Goal: Task Accomplishment & Management: Use online tool/utility

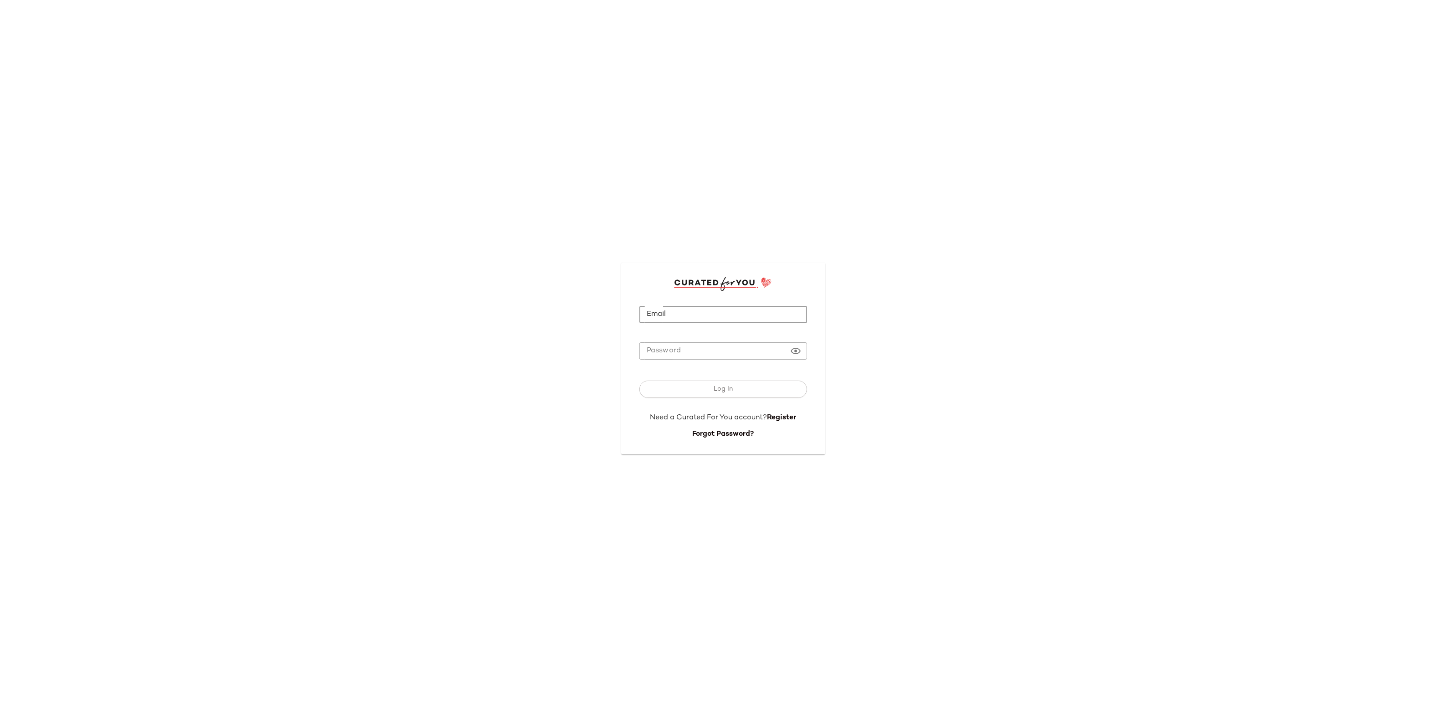
click at [670, 311] on input "Email" at bounding box center [723, 315] width 168 height 18
type input "**********"
click at [701, 399] on div "Log In" at bounding box center [723, 391] width 168 height 43
click at [706, 391] on button "Log In" at bounding box center [723, 388] width 168 height 17
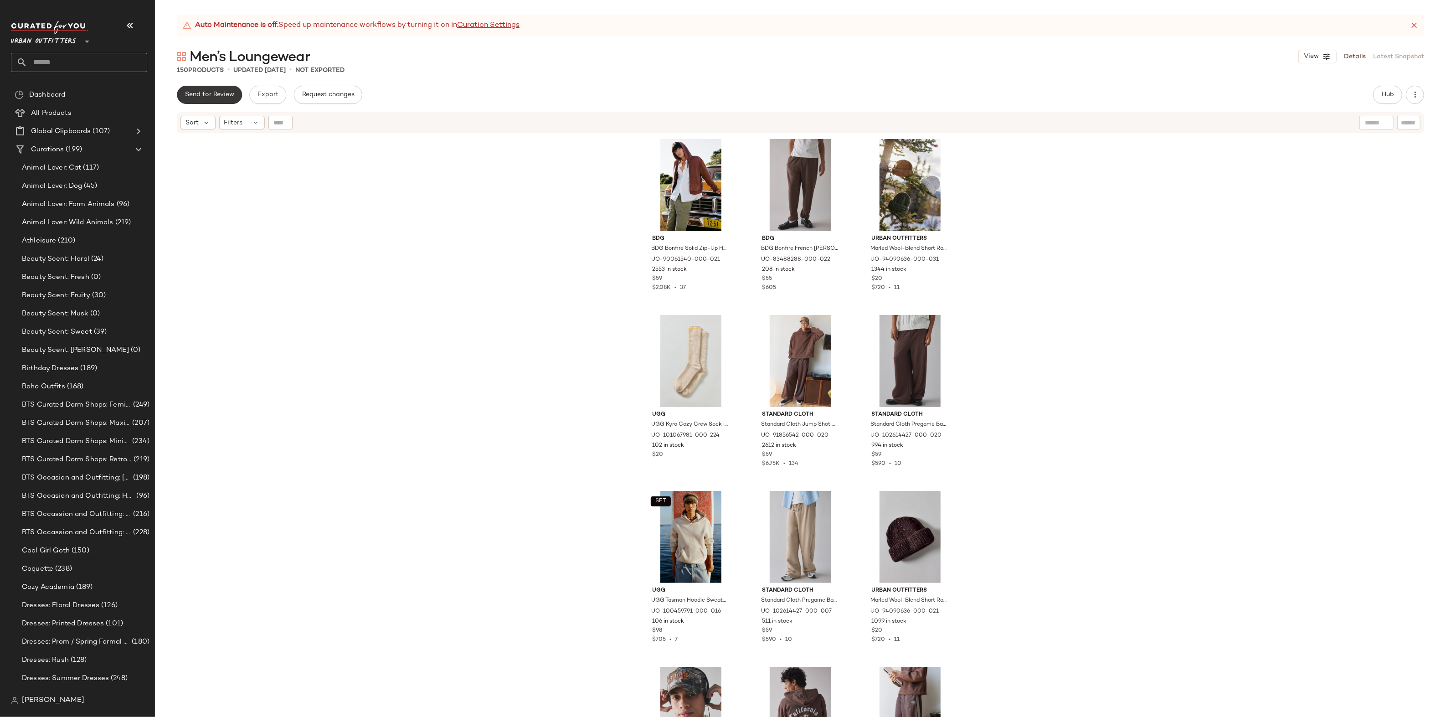
click at [205, 98] on button "Send for Review" at bounding box center [209, 95] width 65 height 18
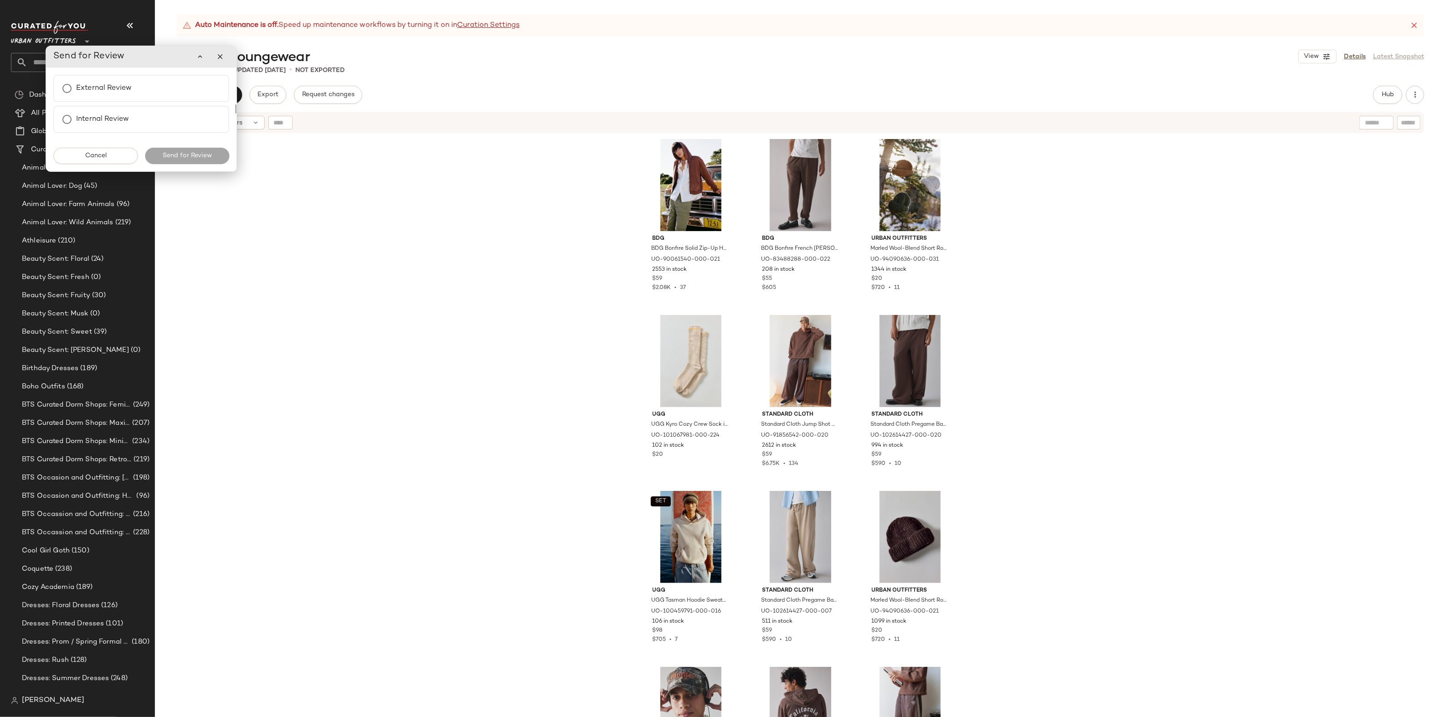
scroll to position [0, 0]
click at [77, 85] on label "External Review" at bounding box center [104, 88] width 56 height 18
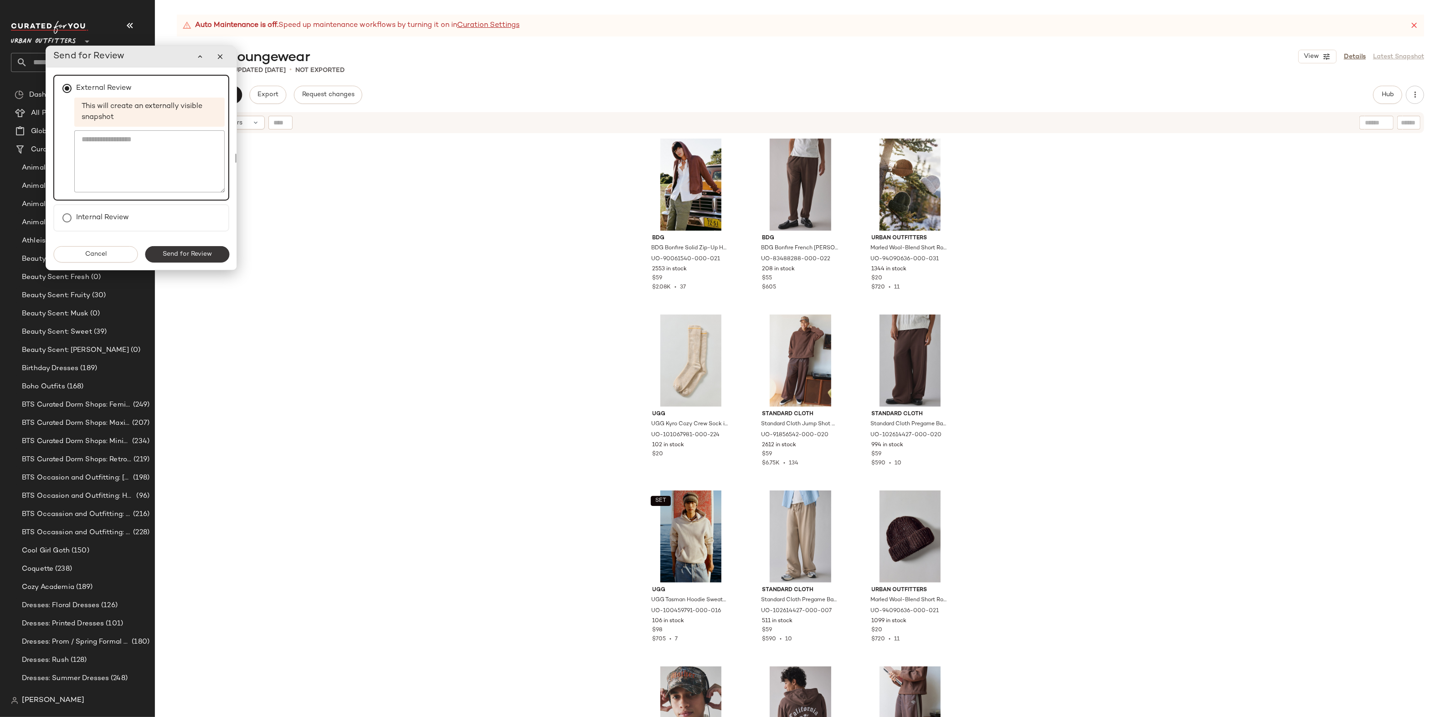
click at [190, 262] on button "Send for Review" at bounding box center [187, 254] width 84 height 16
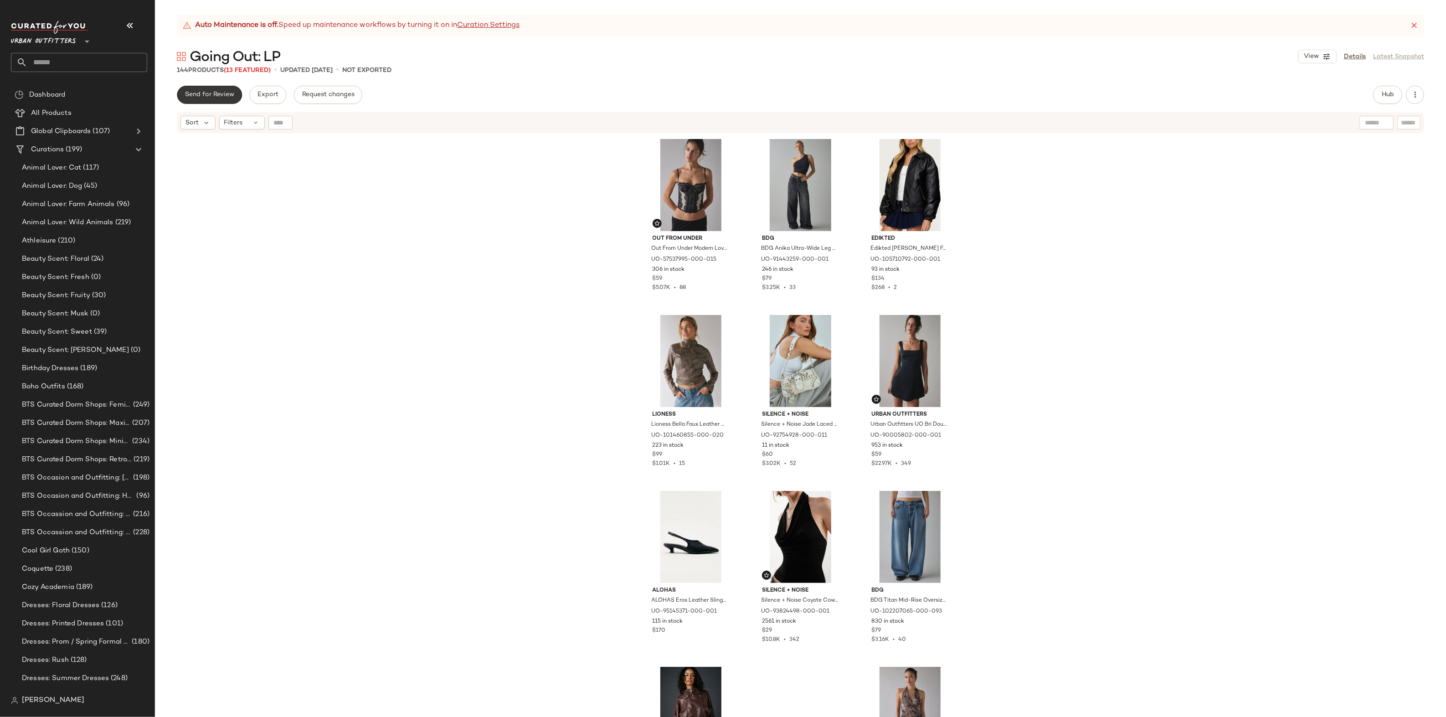
click at [213, 97] on span "Send for Review" at bounding box center [210, 94] width 50 height 7
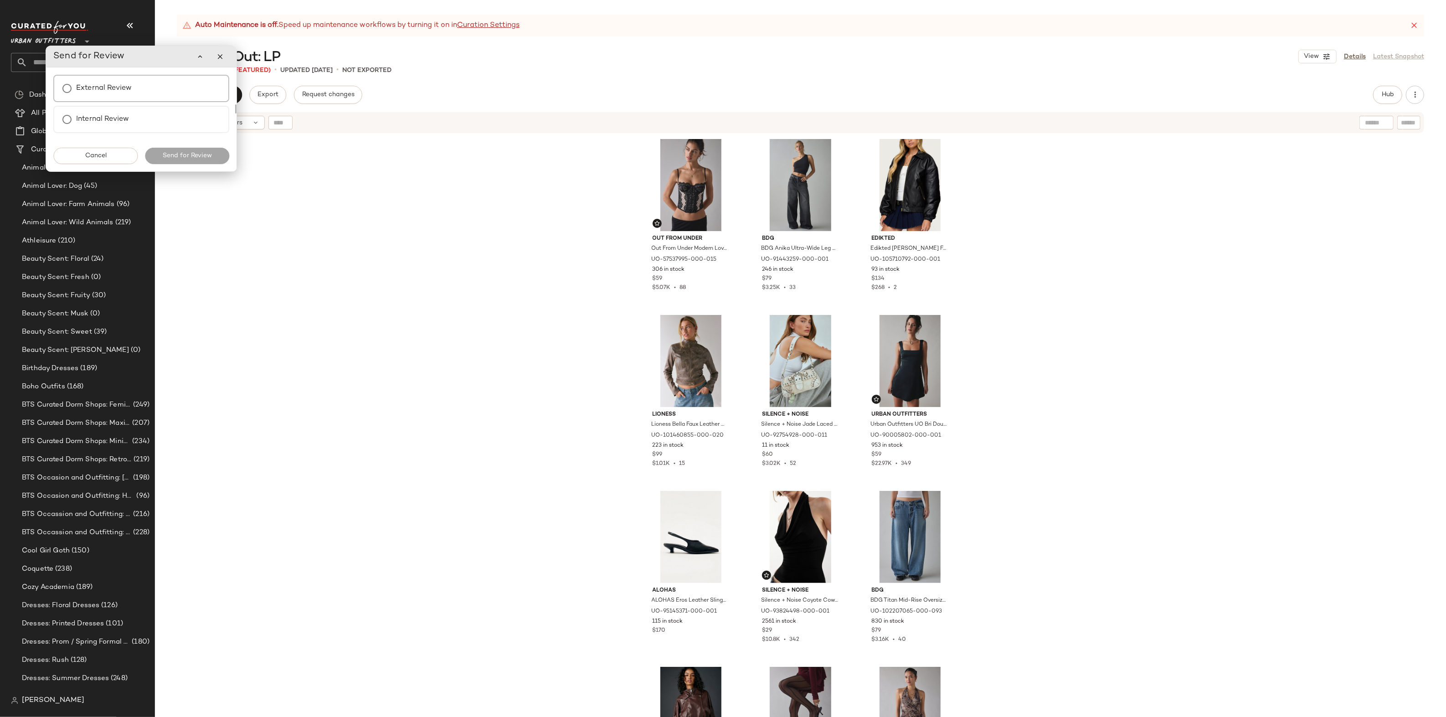
click at [141, 101] on div "External Review" at bounding box center [141, 88] width 176 height 27
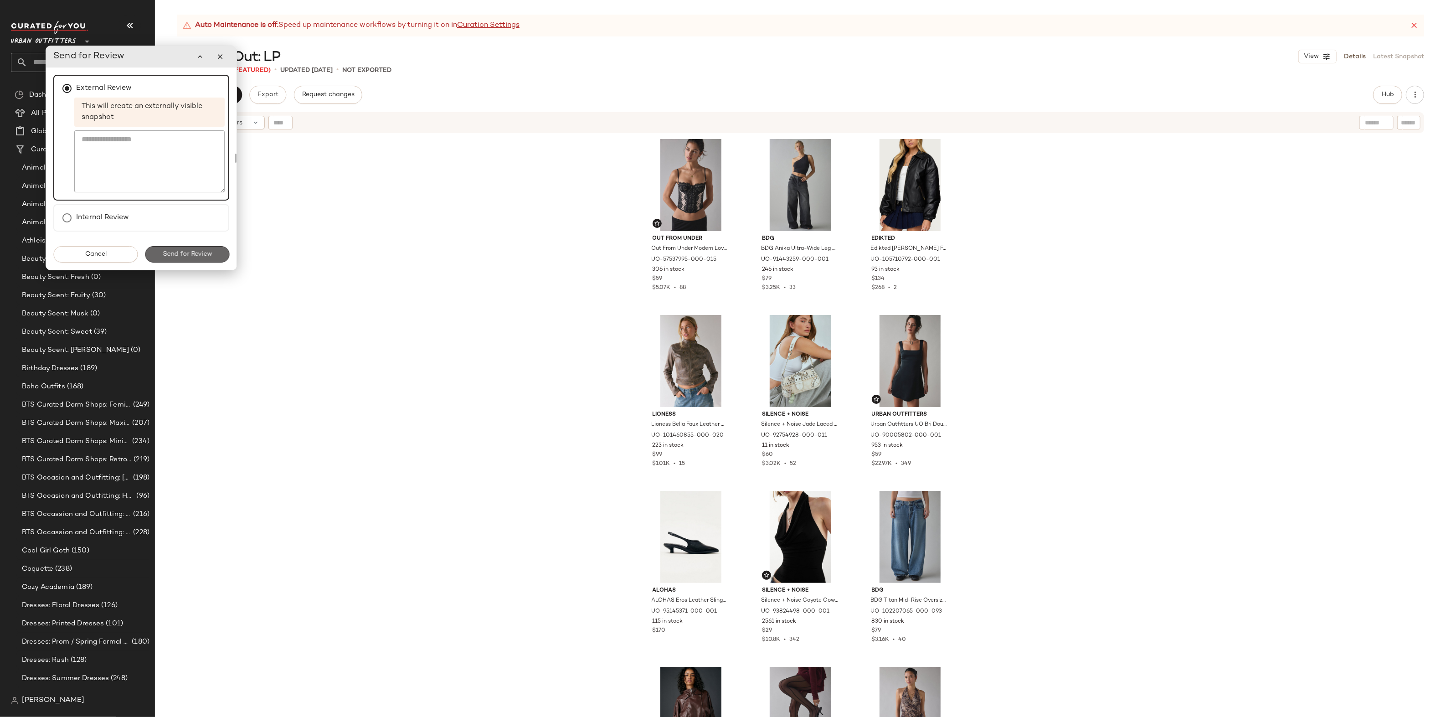
click at [173, 260] on button "Send for Review" at bounding box center [187, 254] width 84 height 16
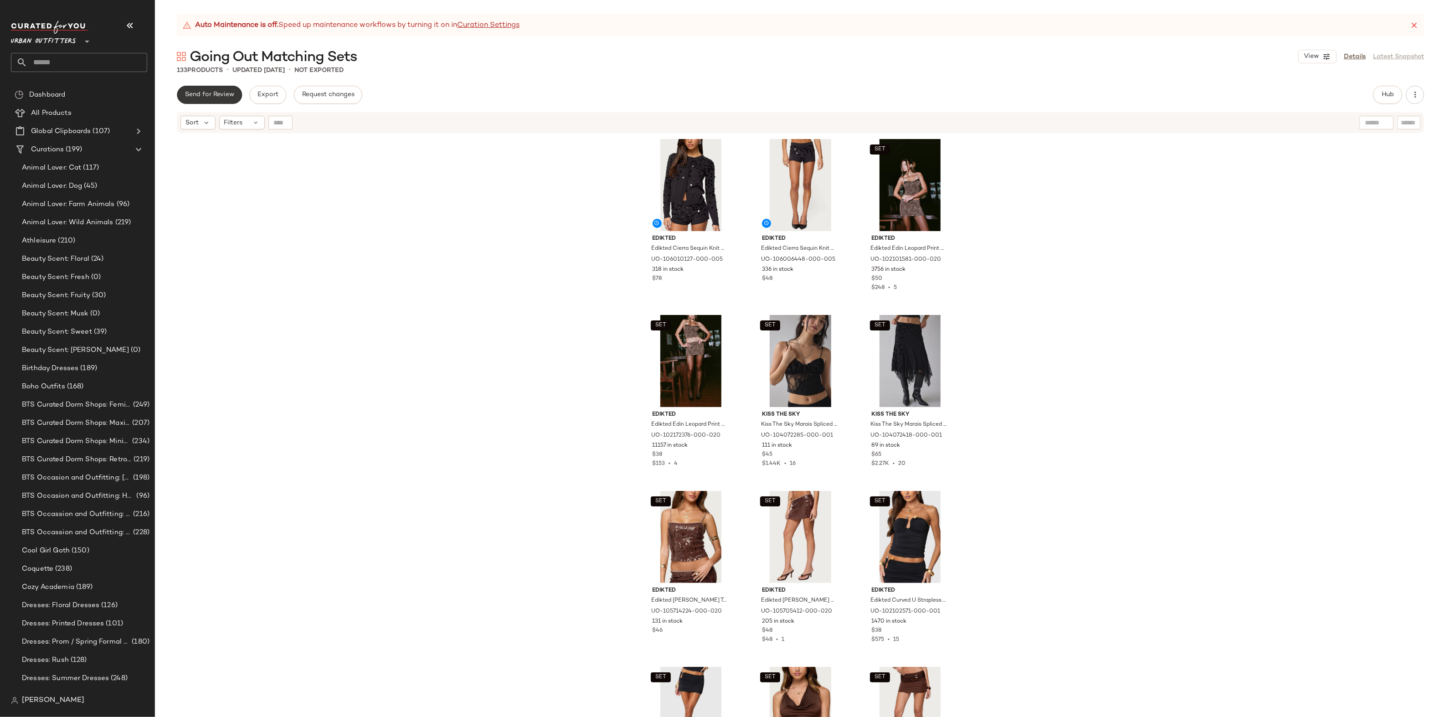
click at [220, 89] on button "Send for Review" at bounding box center [209, 95] width 65 height 18
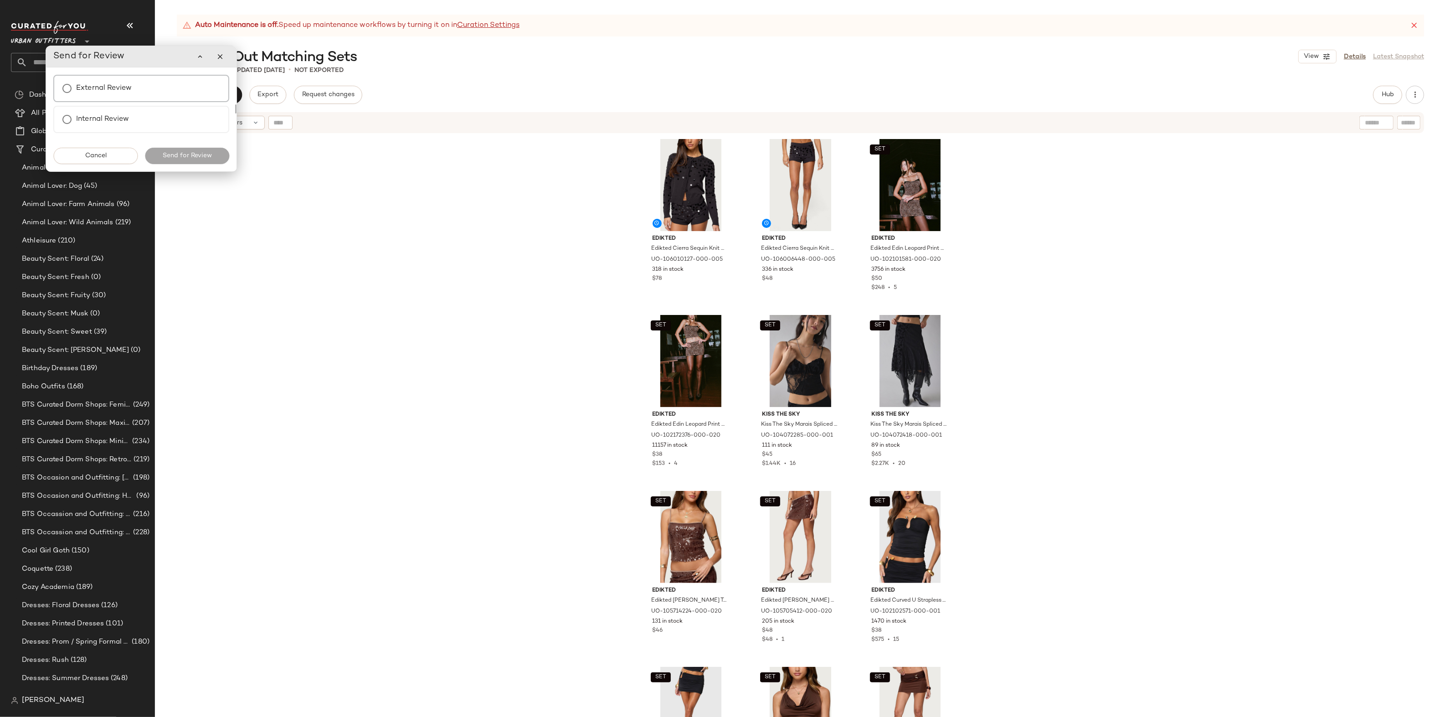
click at [115, 78] on div "External Review" at bounding box center [141, 88] width 176 height 27
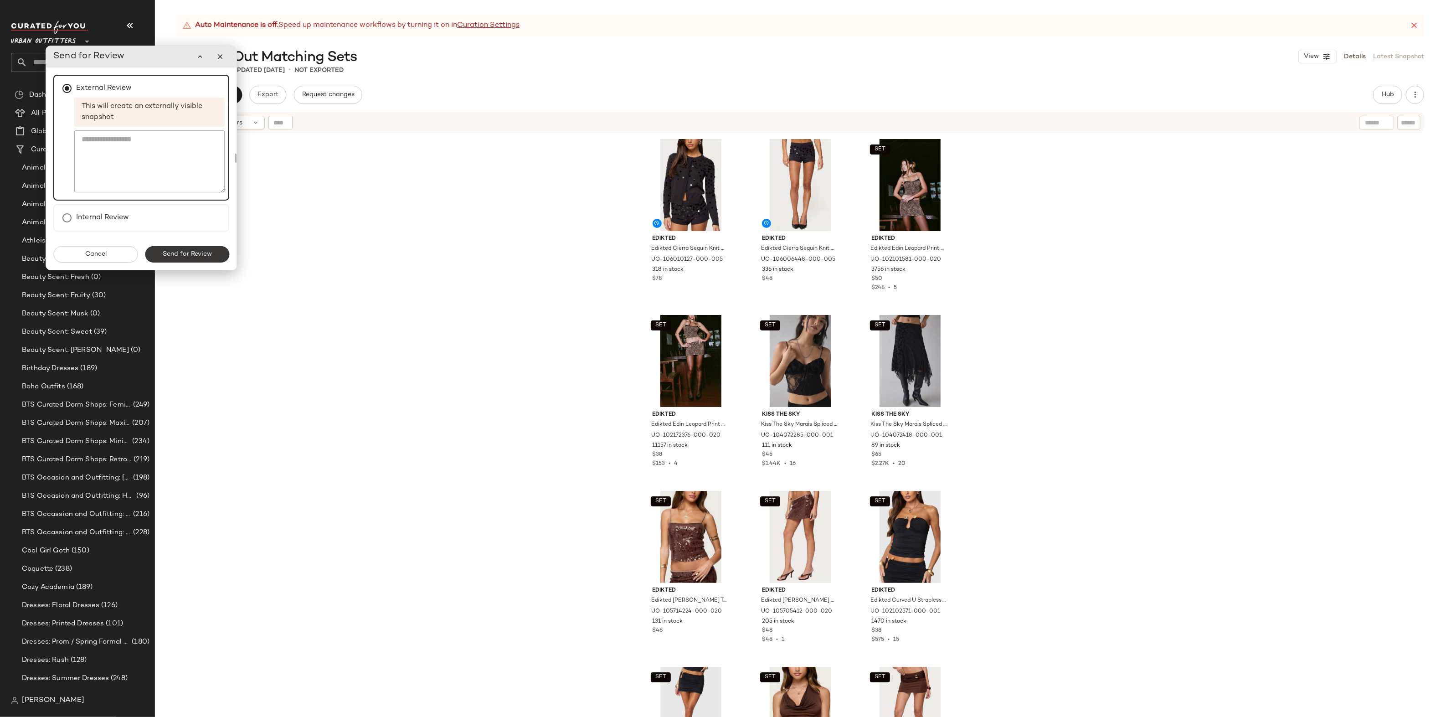
click at [200, 250] on button "Send for Review" at bounding box center [187, 254] width 84 height 16
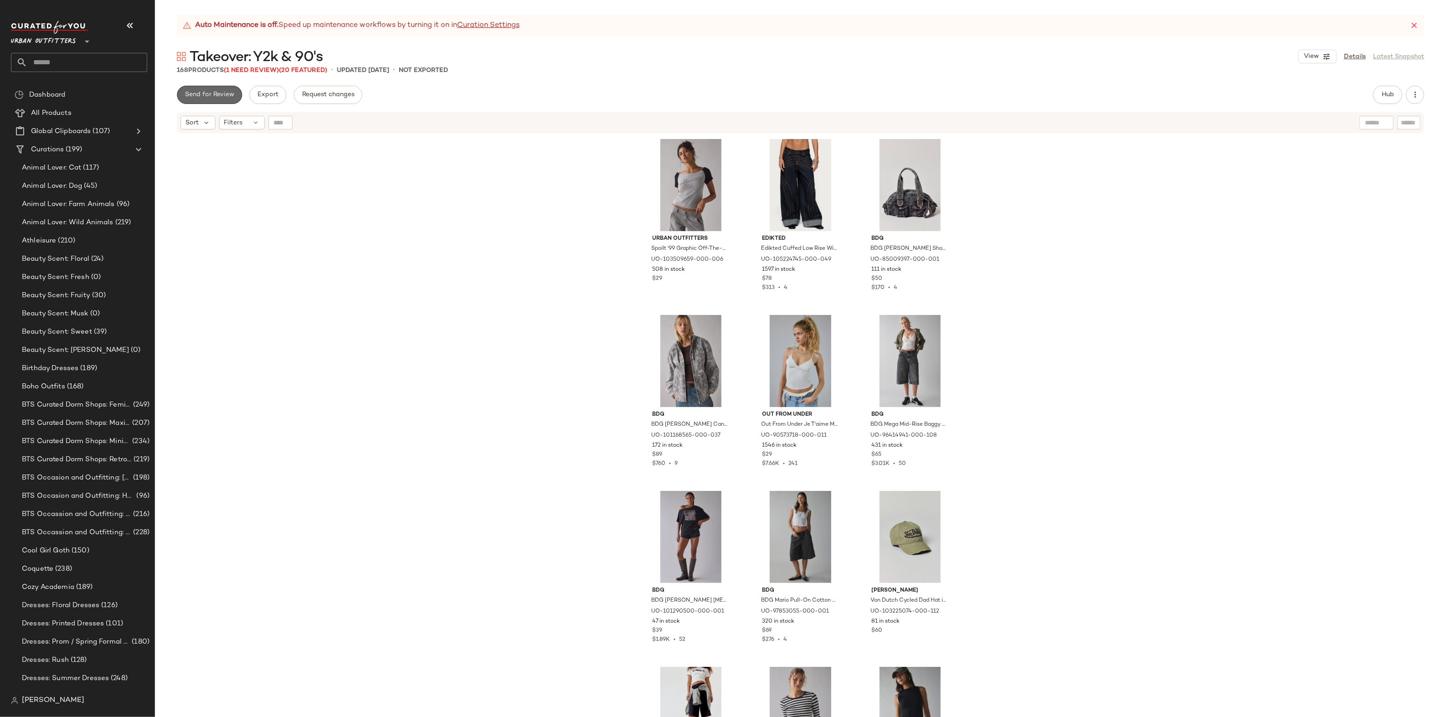
click at [223, 99] on button "Send for Review" at bounding box center [209, 95] width 65 height 18
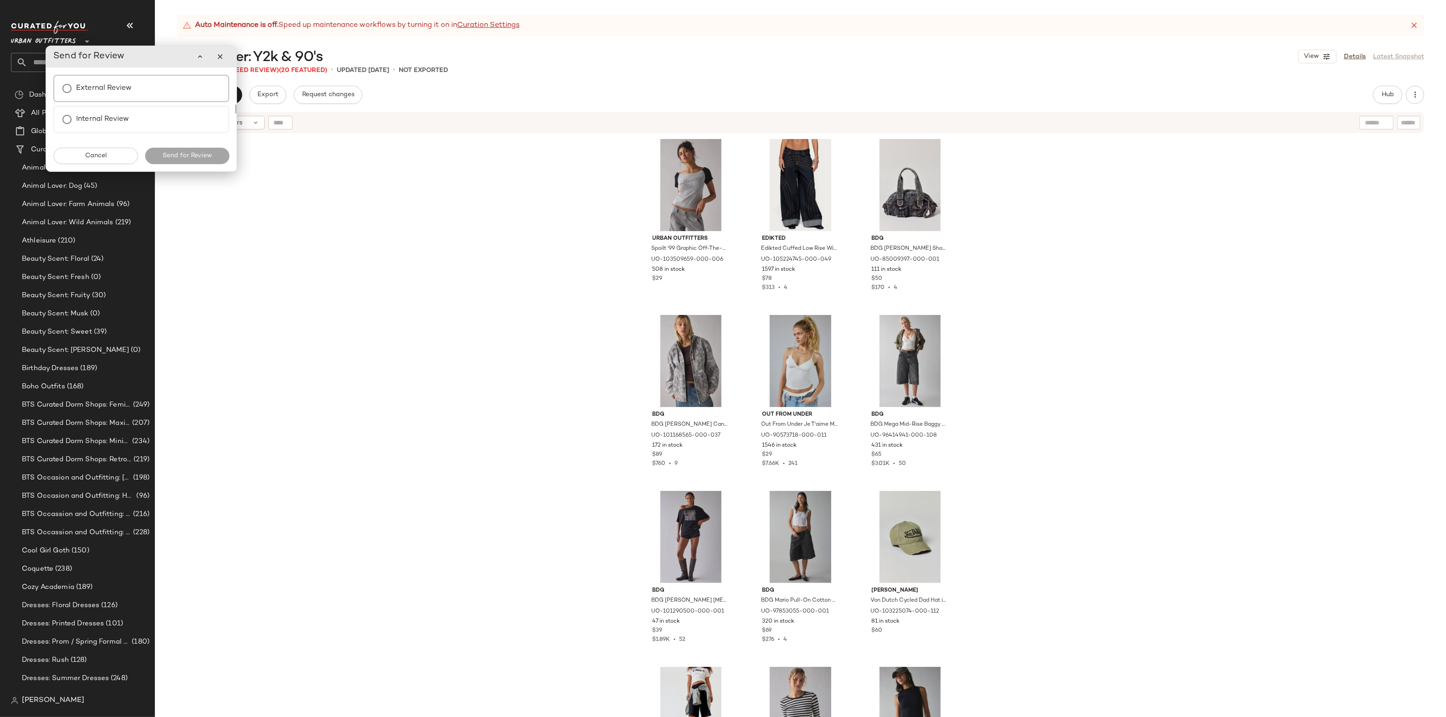
click at [150, 94] on div "External Review" at bounding box center [141, 88] width 176 height 27
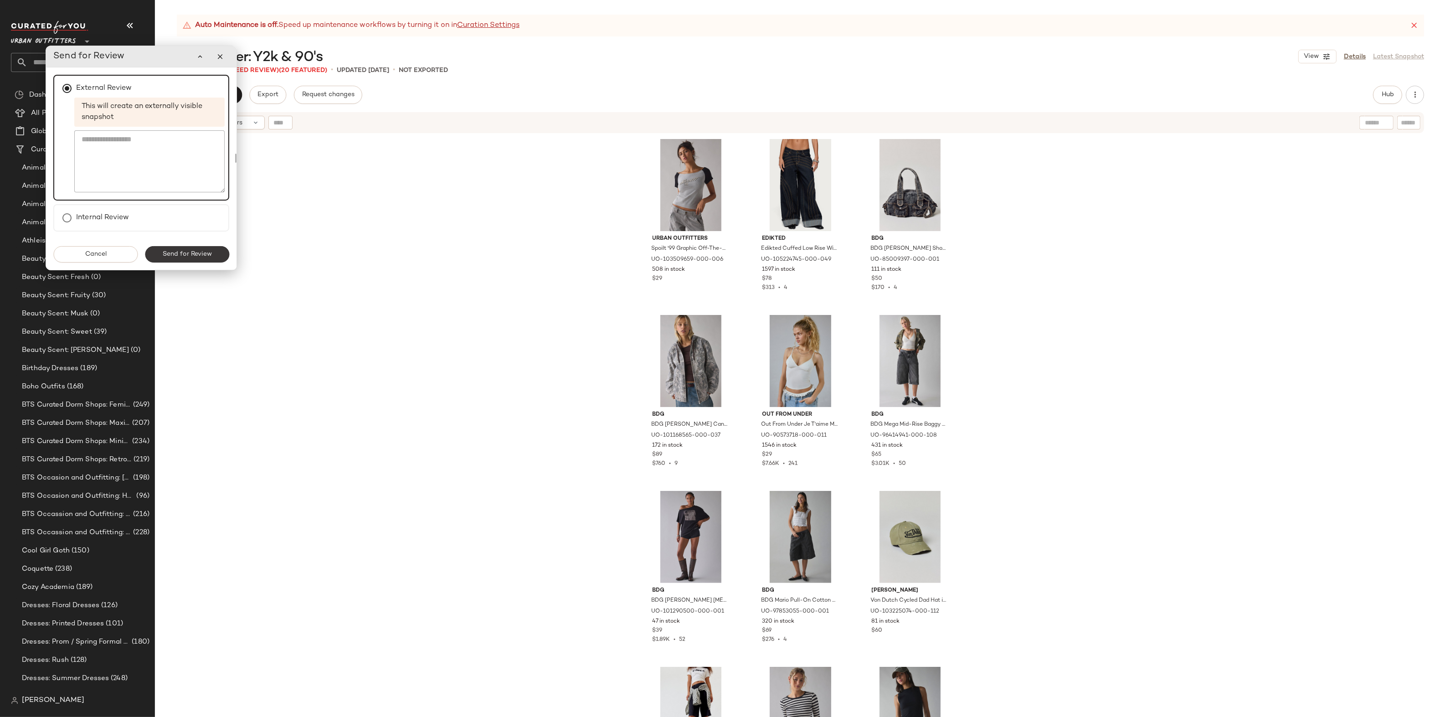
click at [181, 254] on span "Send for Review" at bounding box center [187, 254] width 50 height 7
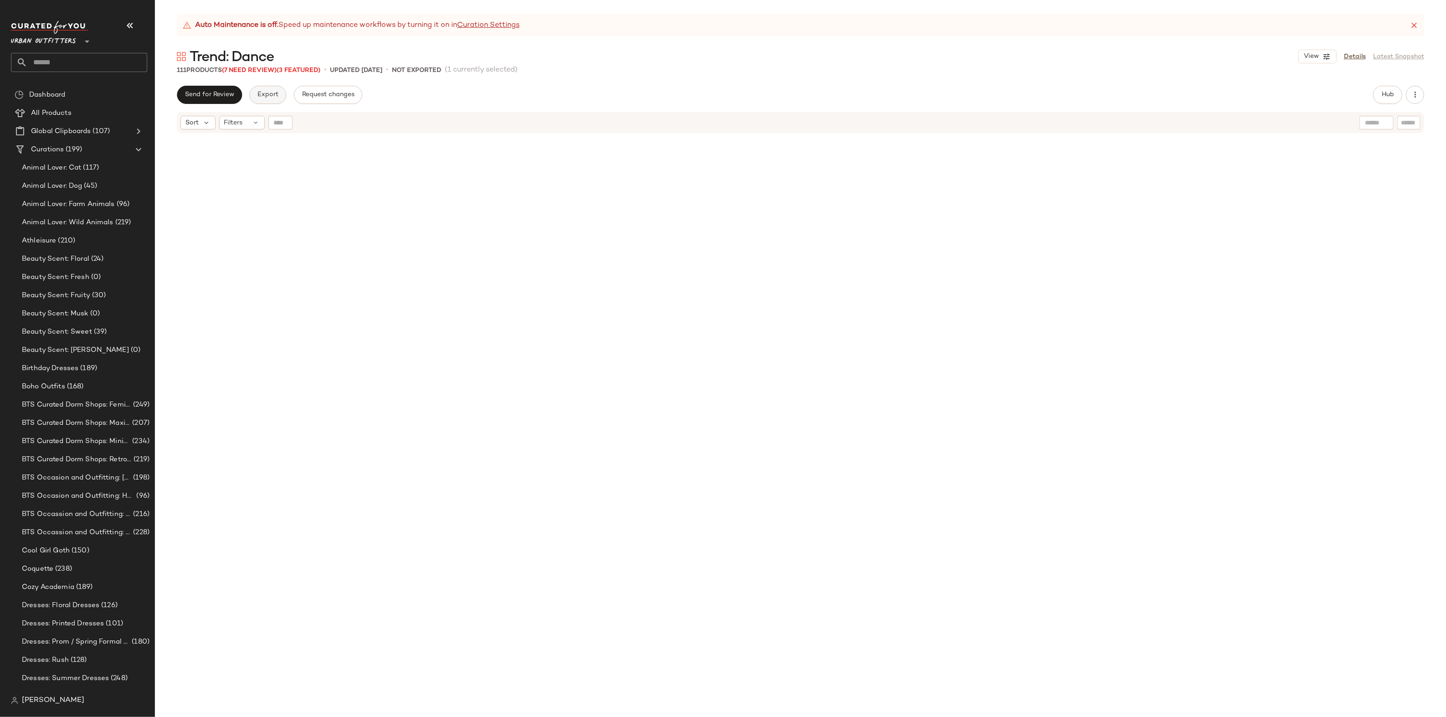
scroll to position [711, 0]
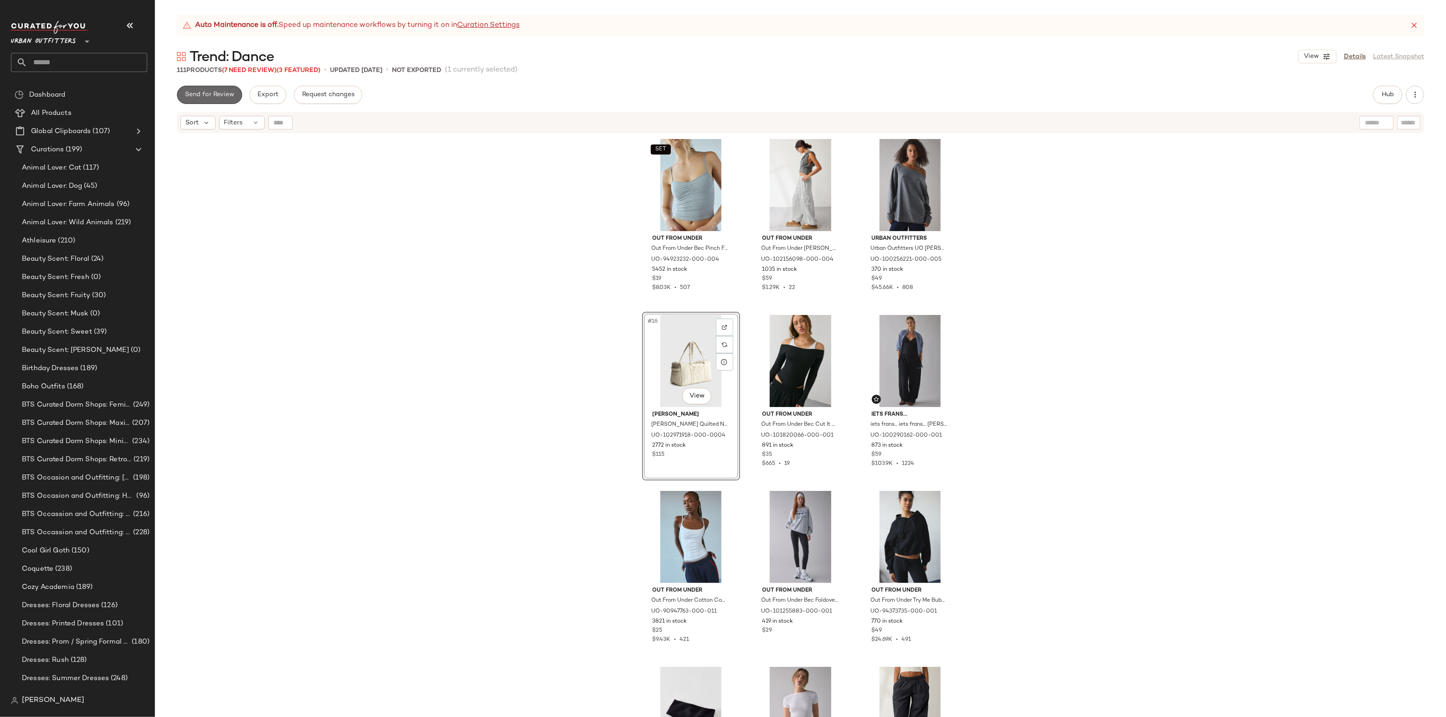
click at [220, 95] on span "Send for Review" at bounding box center [210, 94] width 50 height 7
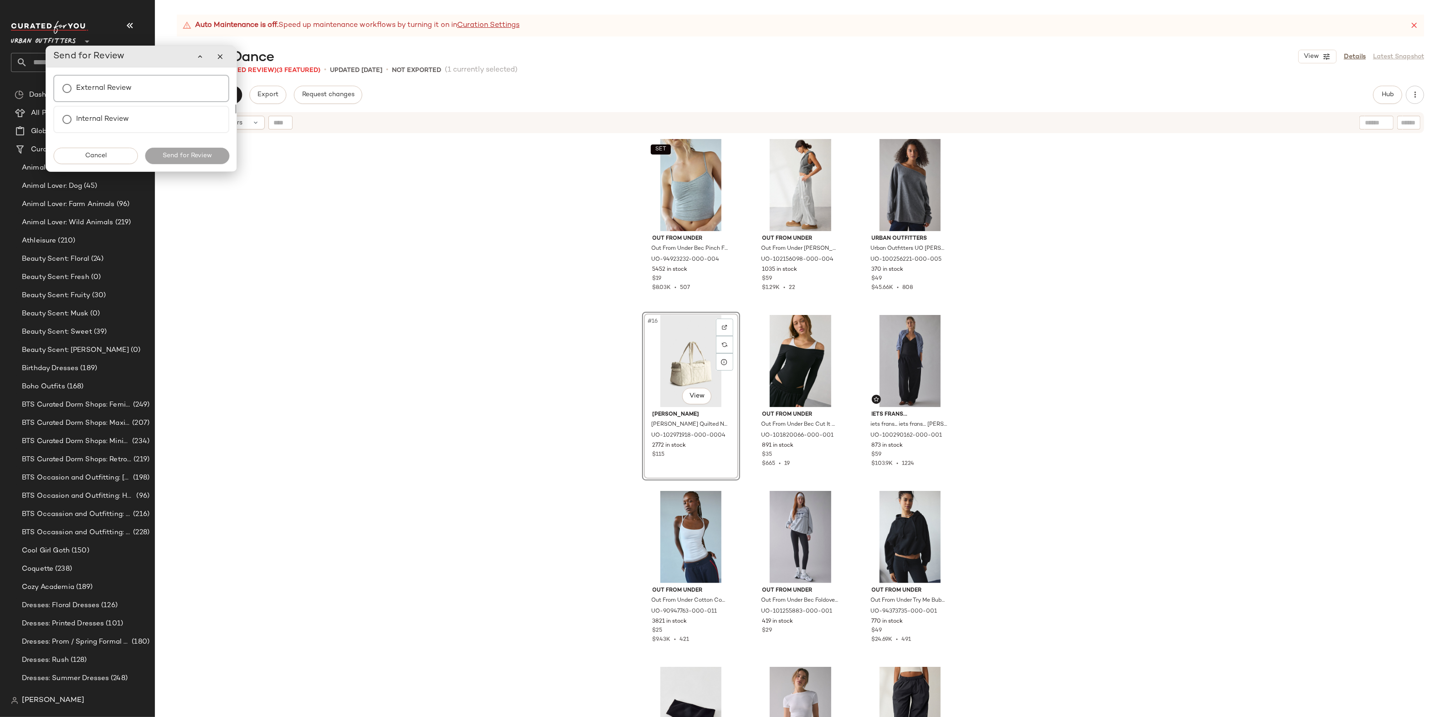
click at [101, 94] on label "External Review" at bounding box center [104, 88] width 56 height 18
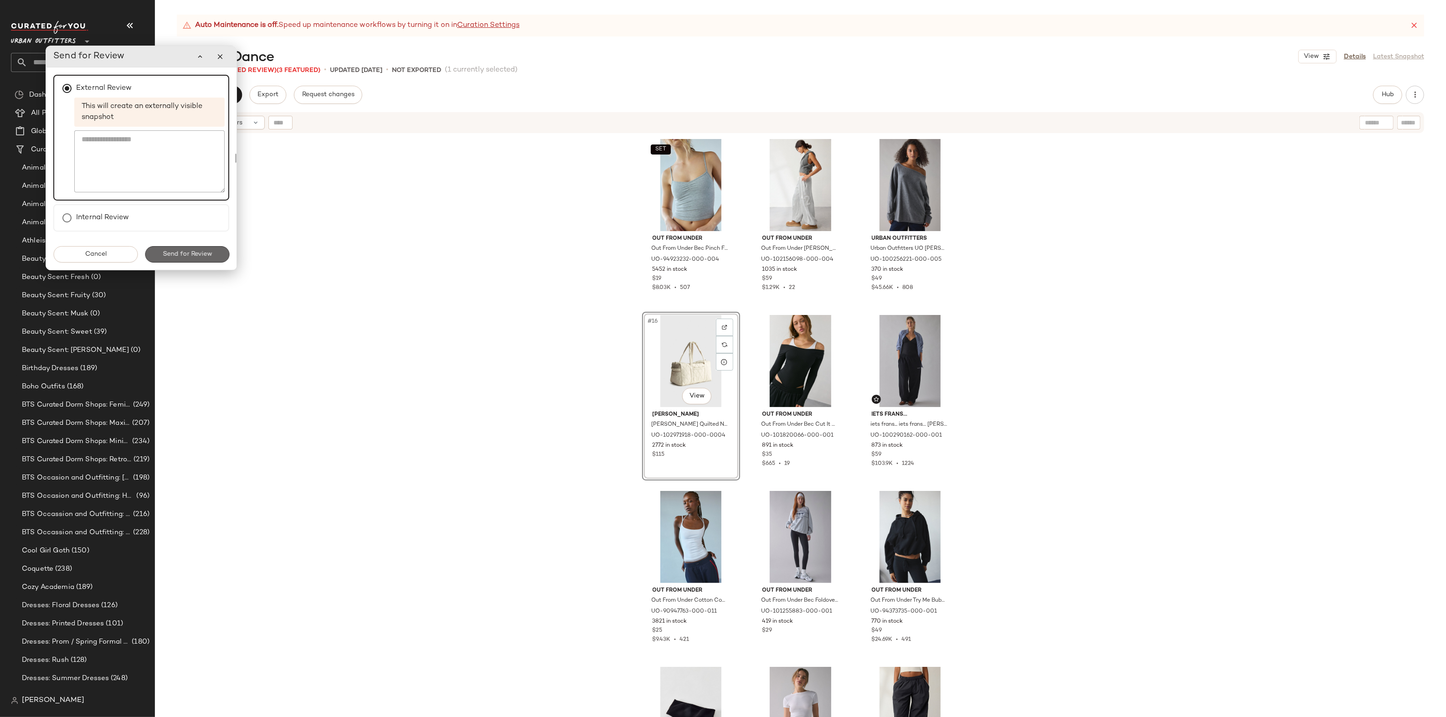
click at [188, 251] on span "Send for Review" at bounding box center [187, 254] width 50 height 7
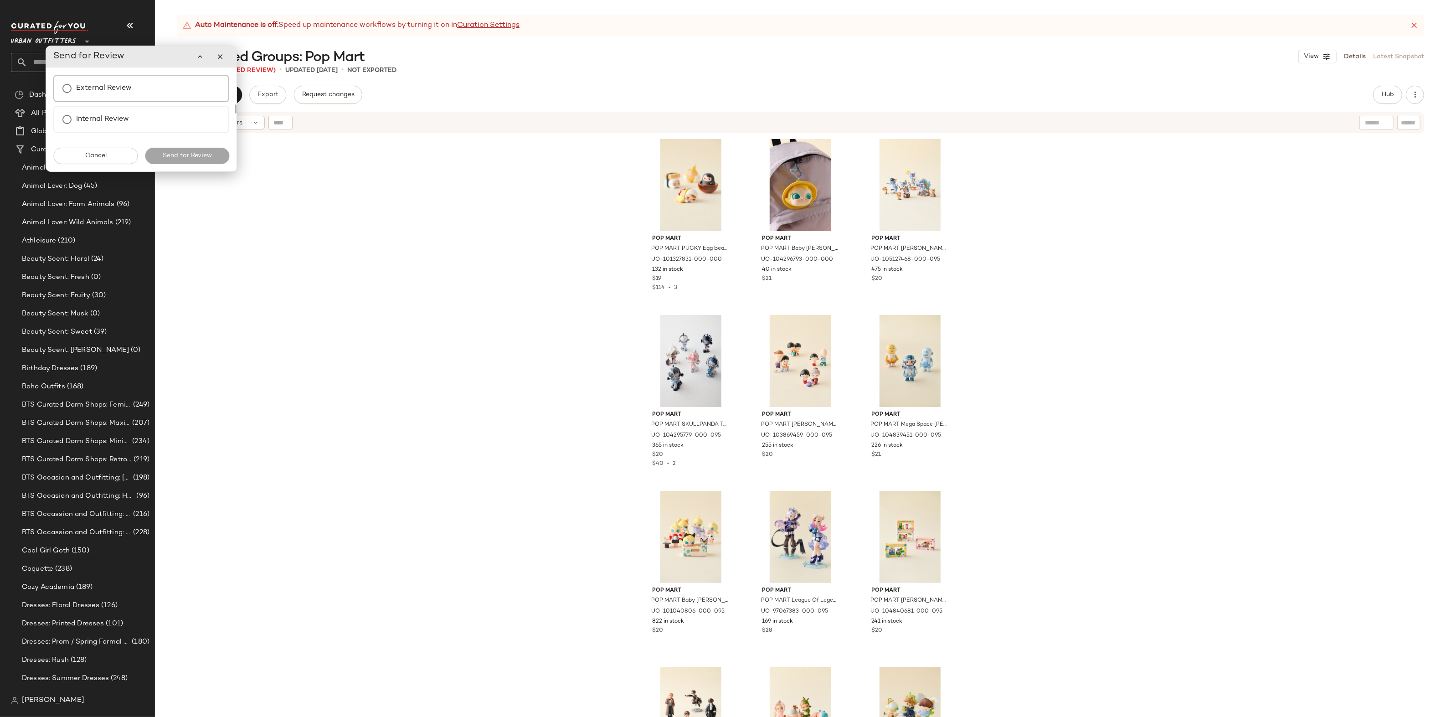
click at [178, 88] on div "External Review" at bounding box center [141, 88] width 176 height 27
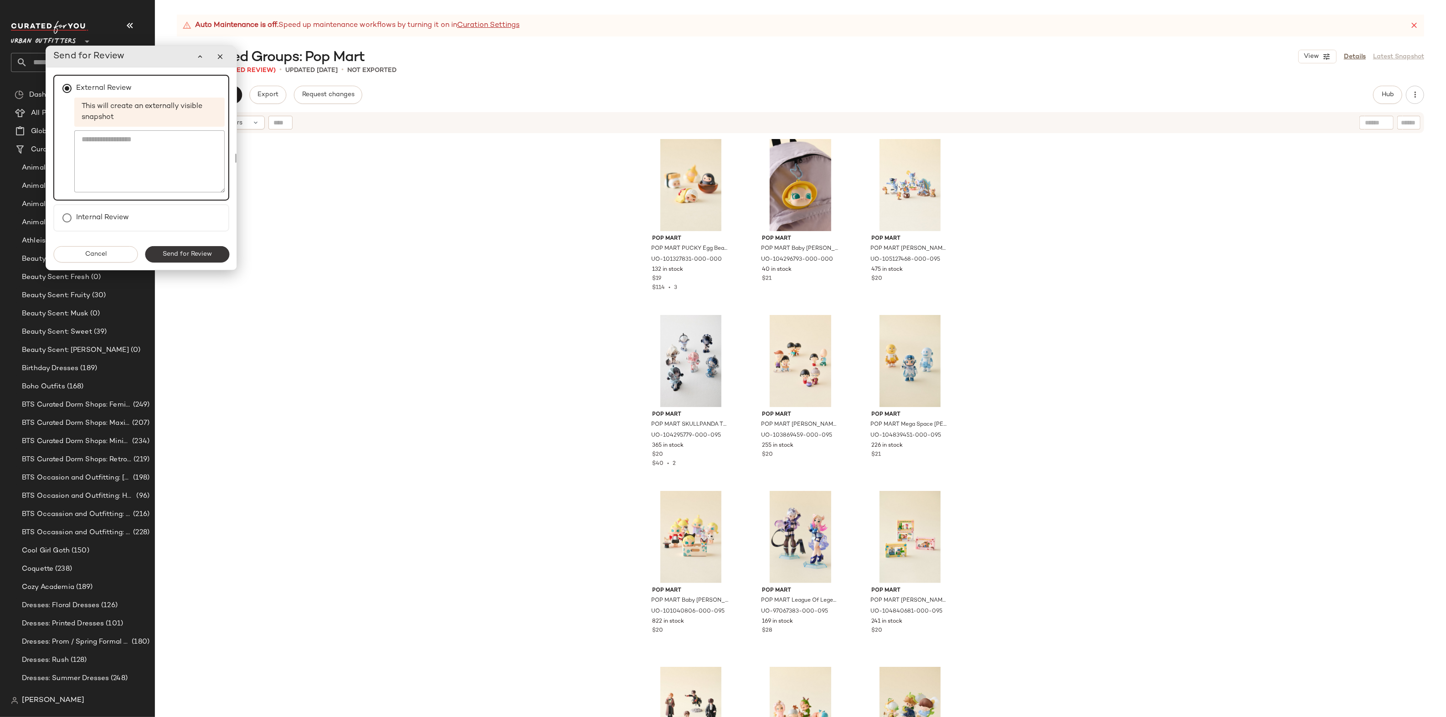
click at [200, 254] on span "Send for Review" at bounding box center [187, 254] width 50 height 7
